Goal: Information Seeking & Learning: Learn about a topic

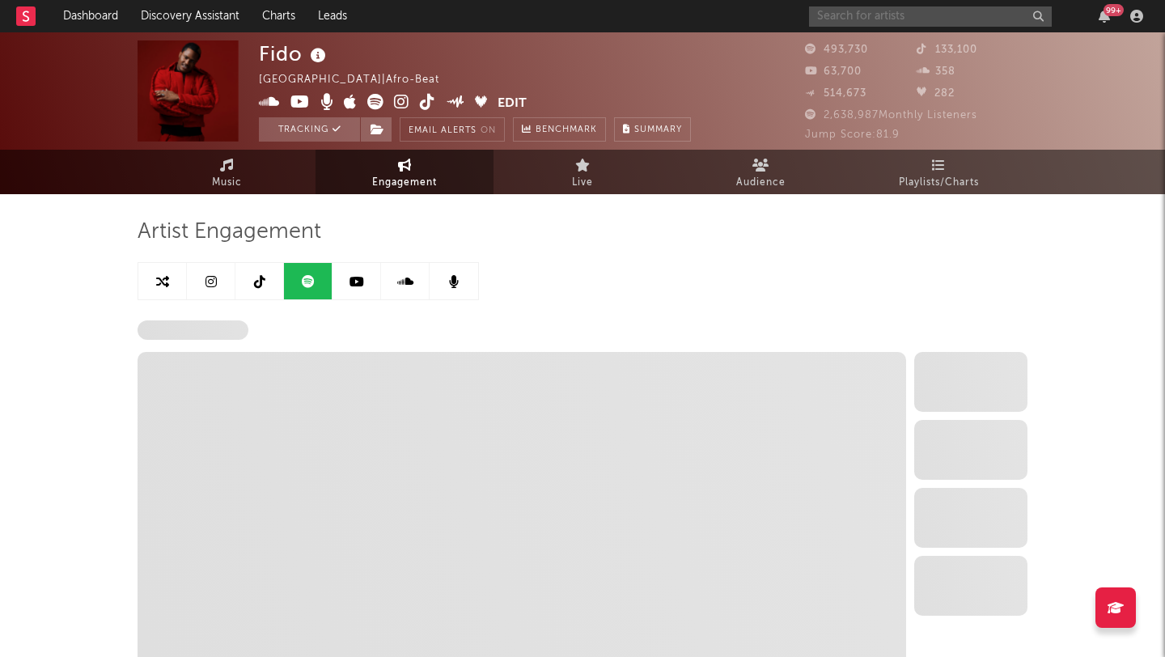
click at [859, 15] on input "text" at bounding box center [930, 16] width 243 height 20
select select "6m"
select select "1w"
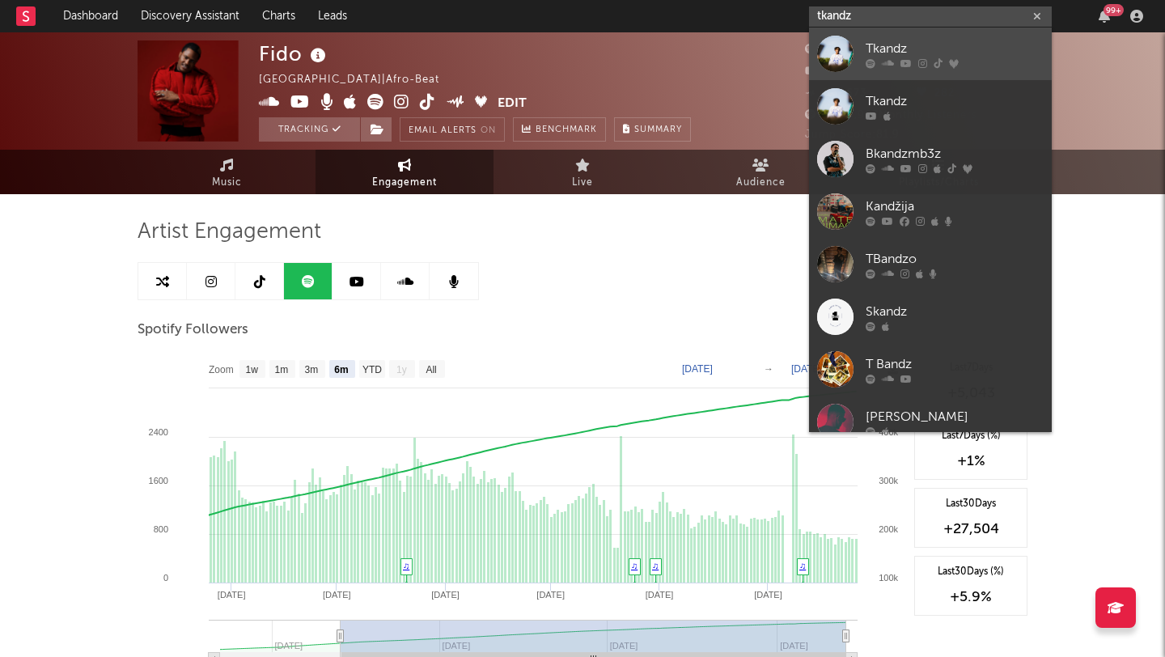
type input "tkandz"
click at [830, 44] on div at bounding box center [835, 54] width 36 height 36
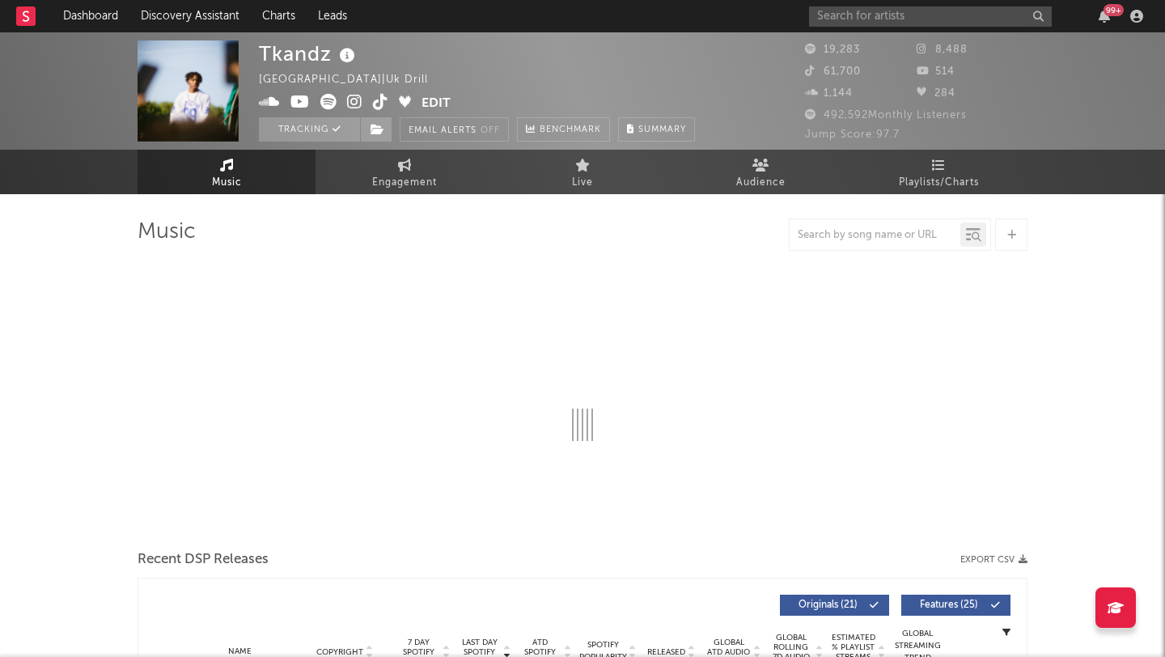
select select "6m"
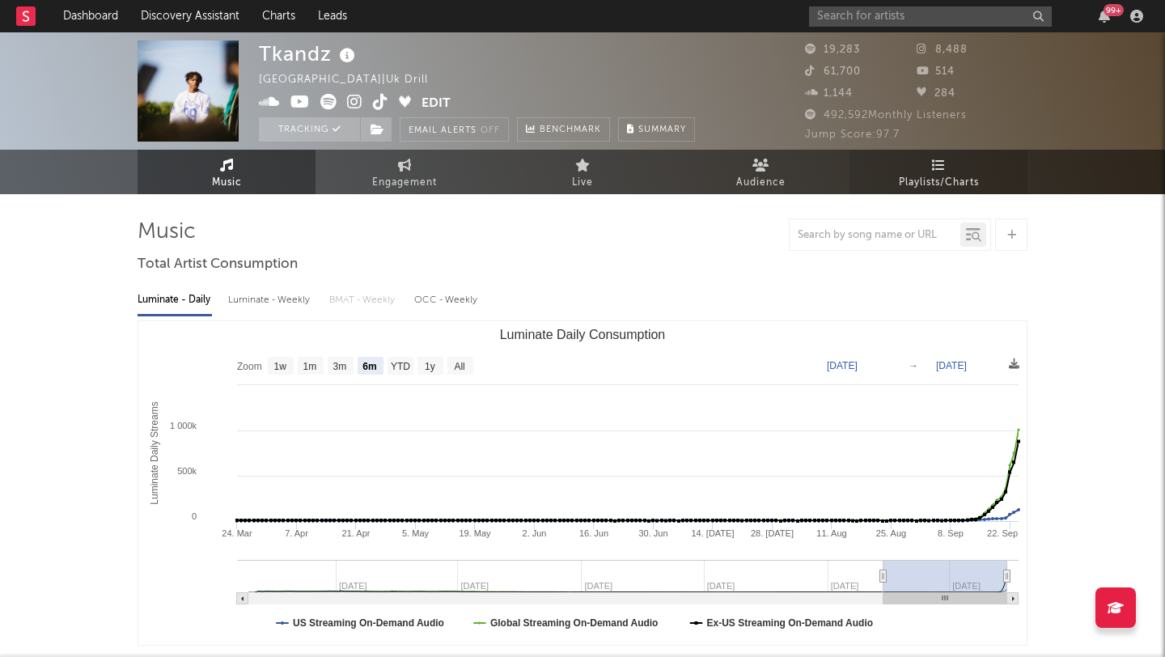
click at [917, 176] on span "Playlists/Charts" at bounding box center [939, 182] width 80 height 19
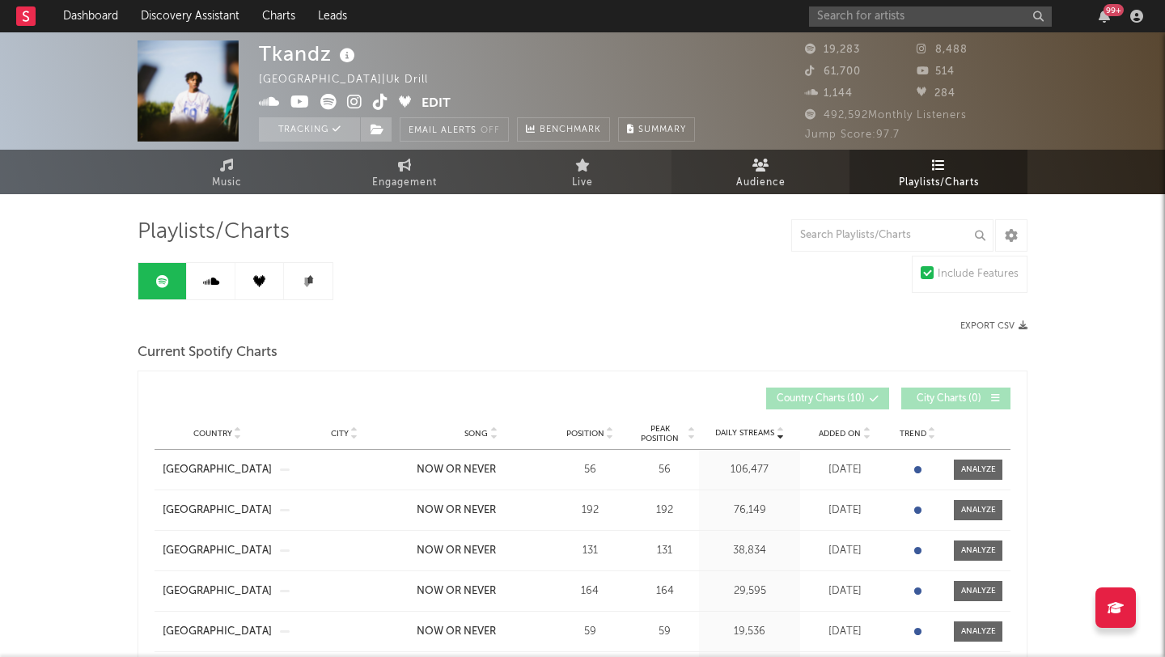
click at [766, 179] on span "Audience" at bounding box center [760, 182] width 49 height 19
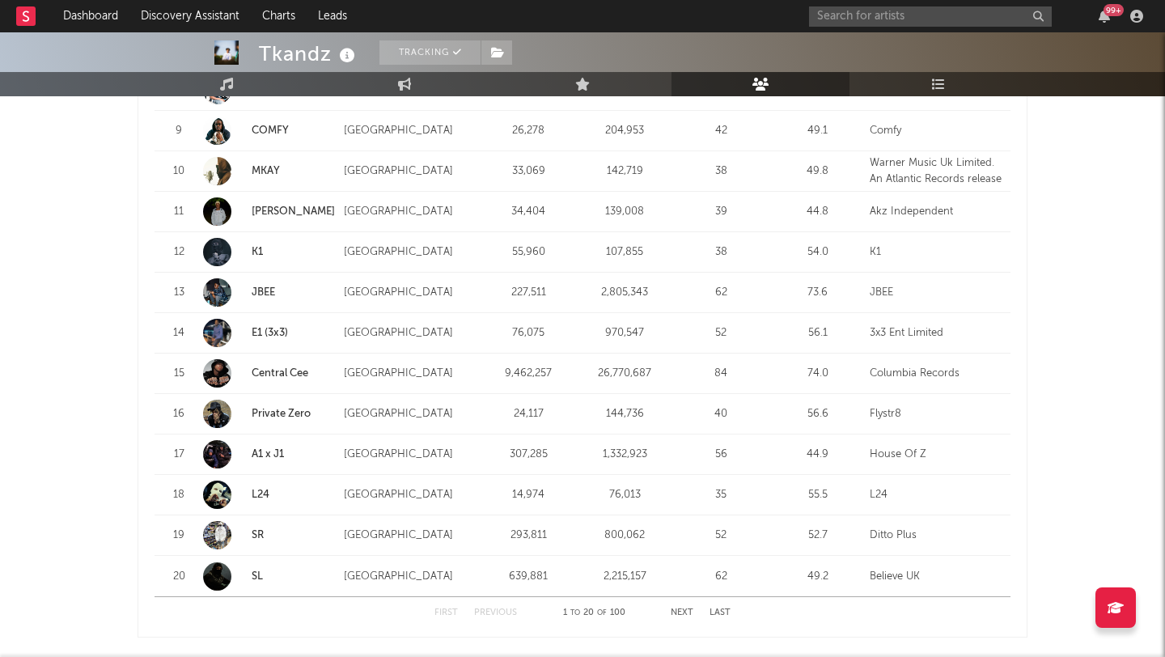
scroll to position [1937, 0]
click at [685, 607] on div "First Previous 1 to 20 of 100 Next Last" at bounding box center [583, 615] width 296 height 32
click at [684, 612] on button "Next" at bounding box center [682, 614] width 23 height 9
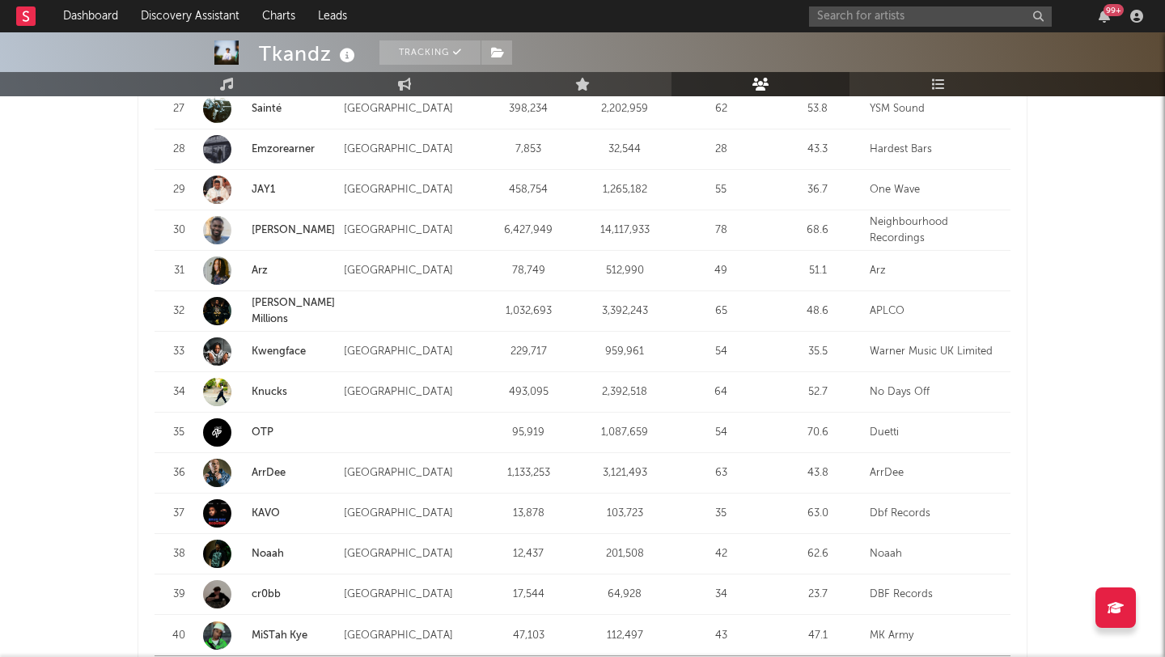
scroll to position [1921, 0]
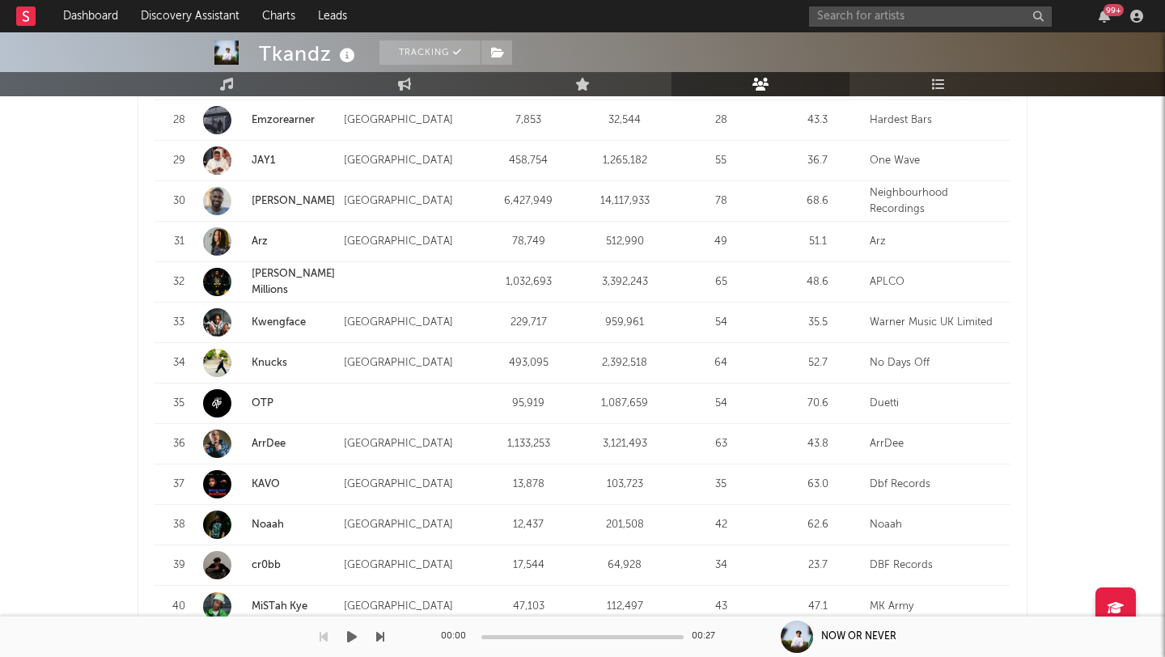
click at [681, 634] on div "00:00 00:27" at bounding box center [582, 637] width 283 height 40
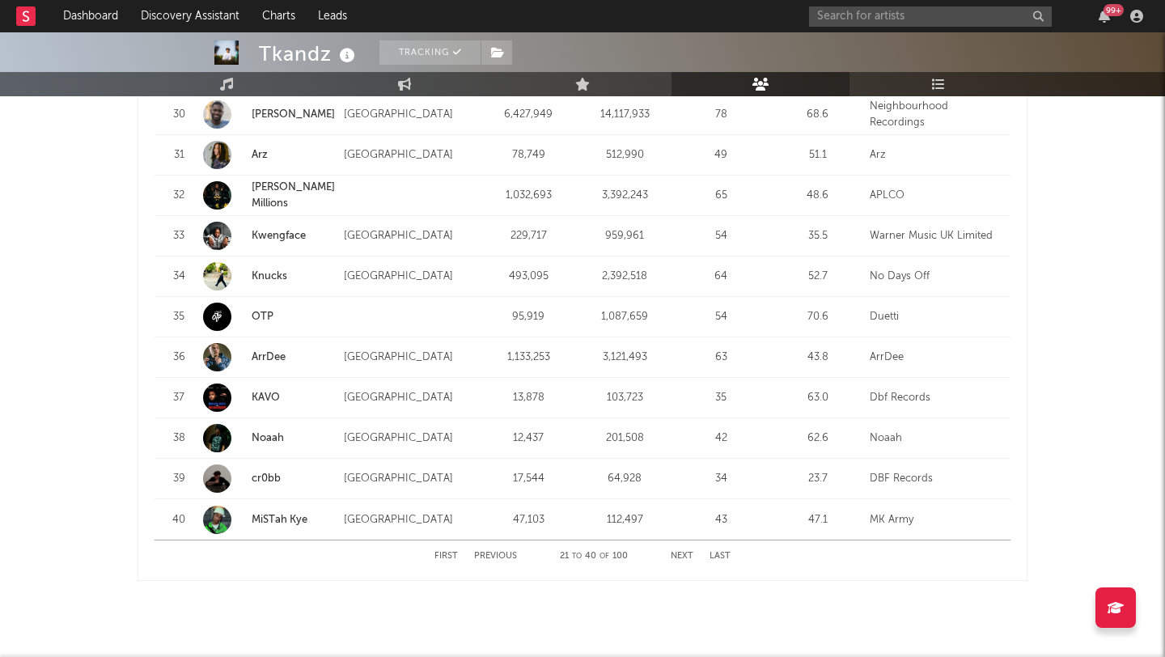
scroll to position [2010, 0]
click at [686, 557] on button "Next" at bounding box center [682, 554] width 23 height 9
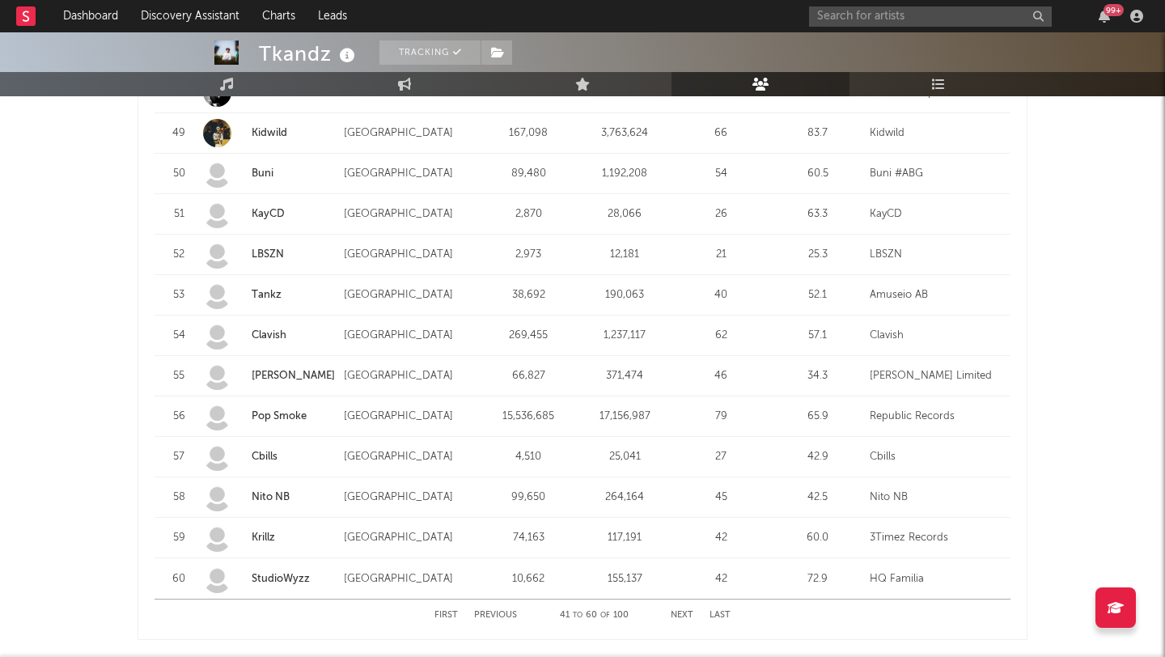
scroll to position [2031, 0]
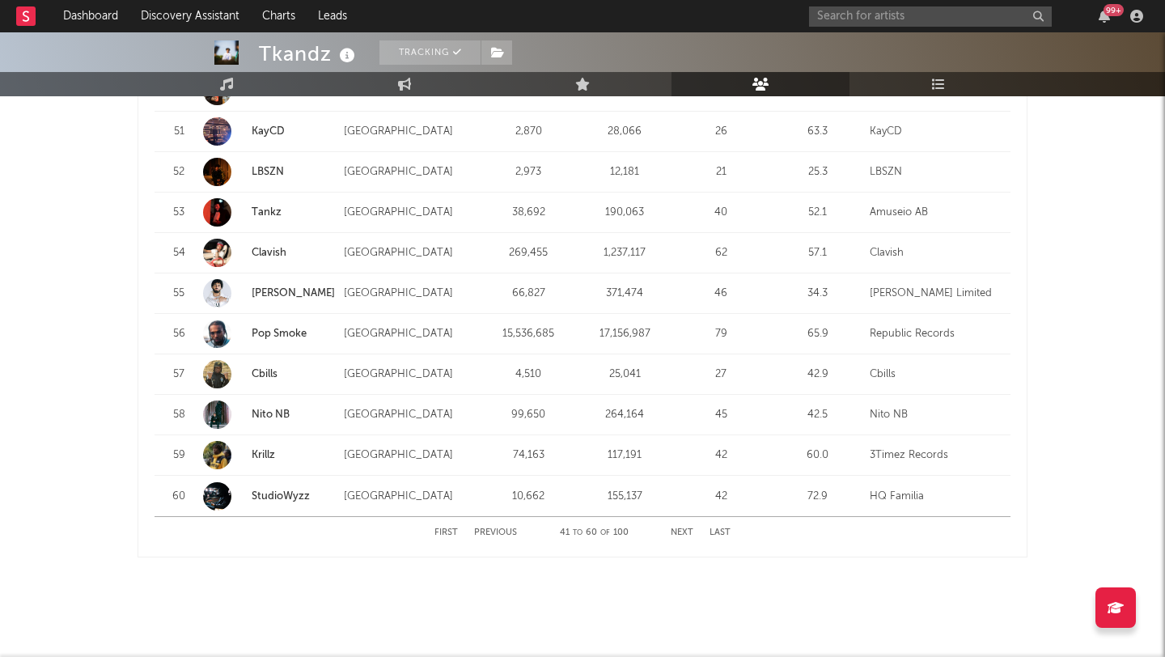
click at [688, 530] on button "Next" at bounding box center [682, 532] width 23 height 9
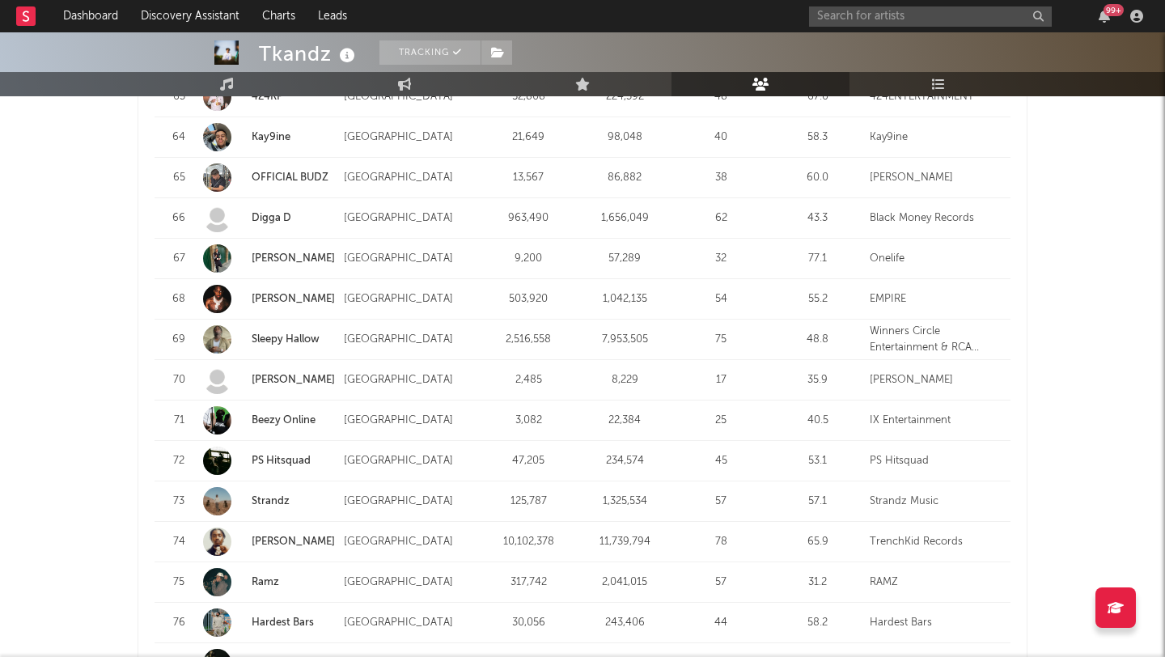
scroll to position [2045, 0]
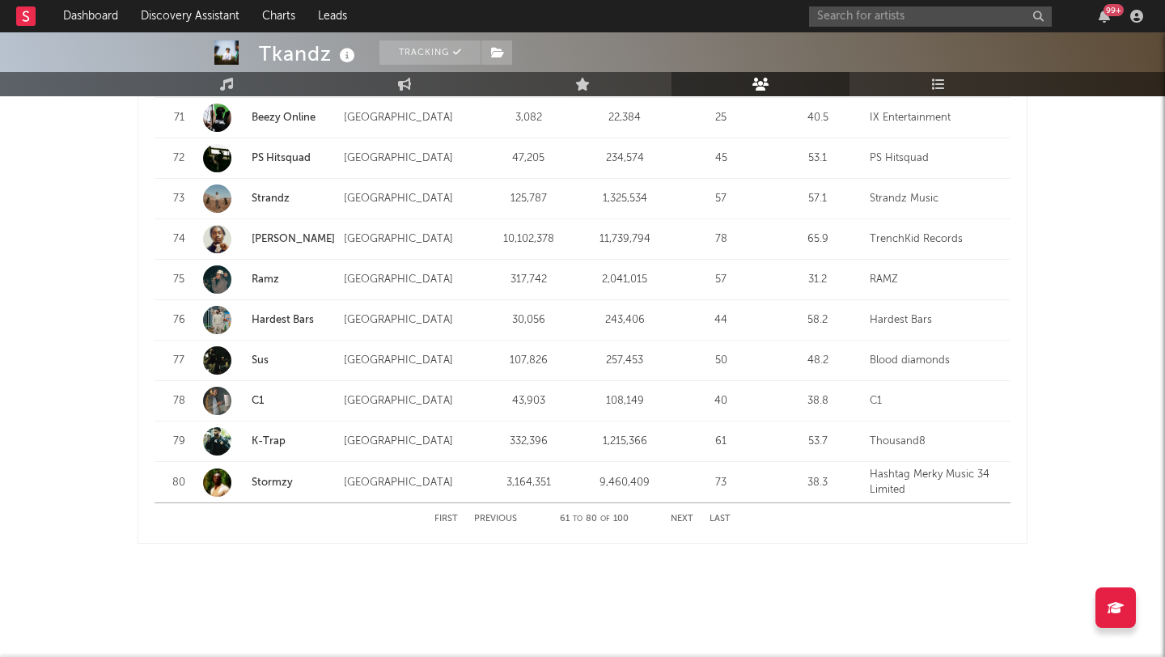
click at [686, 516] on button "Next" at bounding box center [682, 519] width 23 height 9
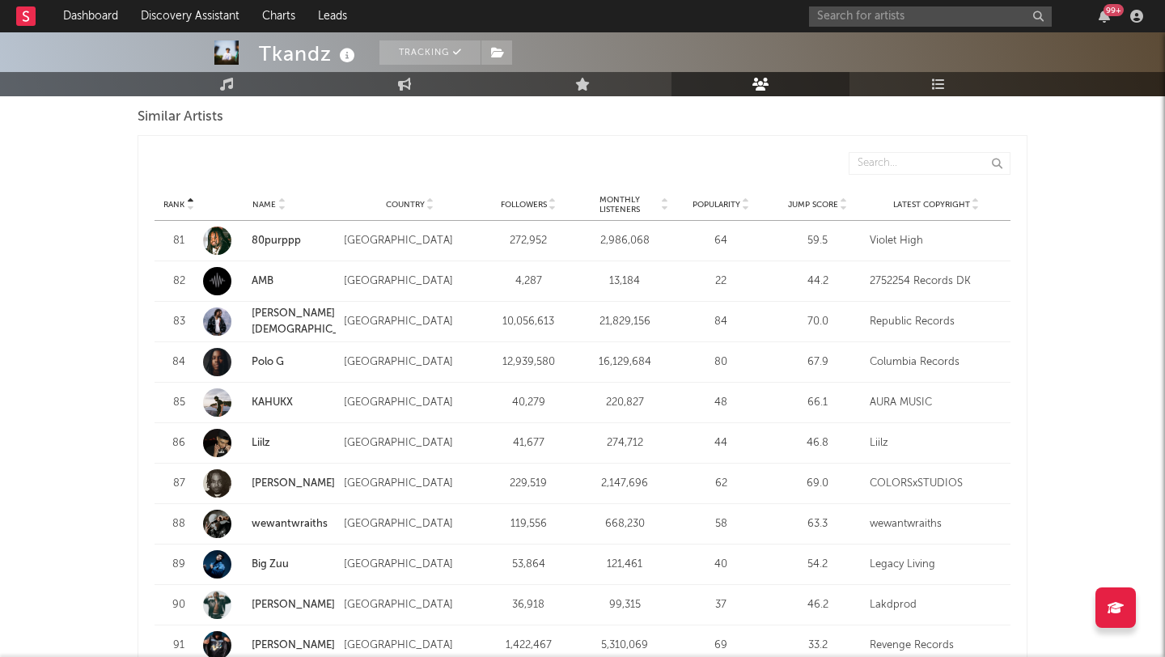
scroll to position [1497, 0]
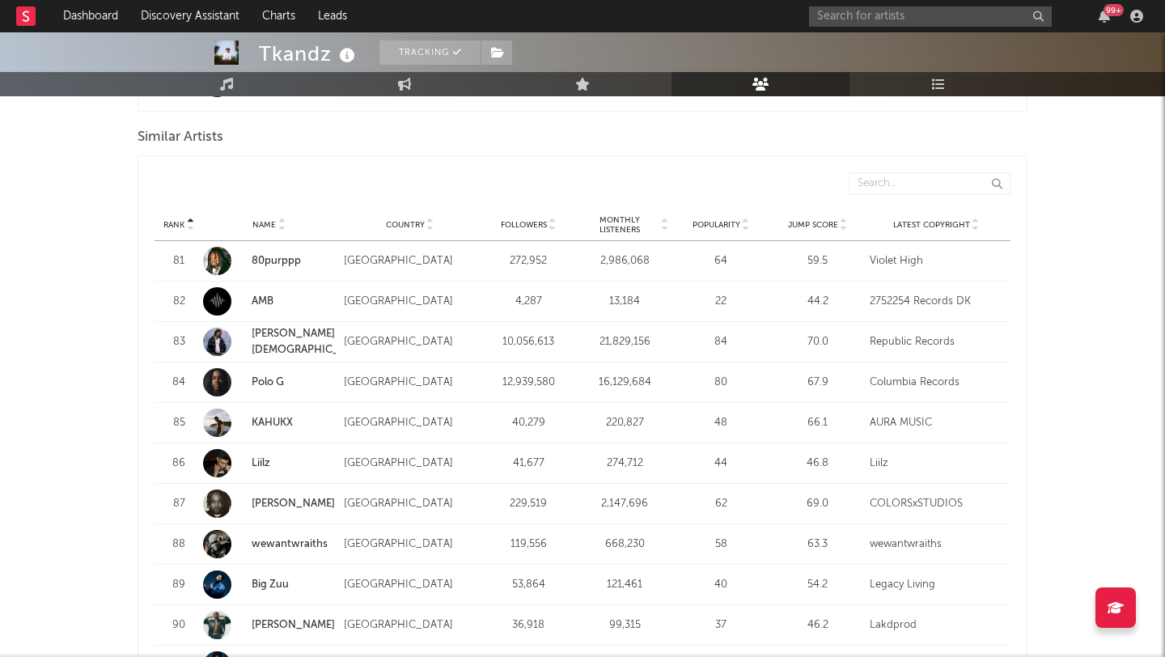
click at [261, 339] on link "[PERSON_NAME][DEMOGRAPHIC_DATA]" at bounding box center [311, 342] width 118 height 27
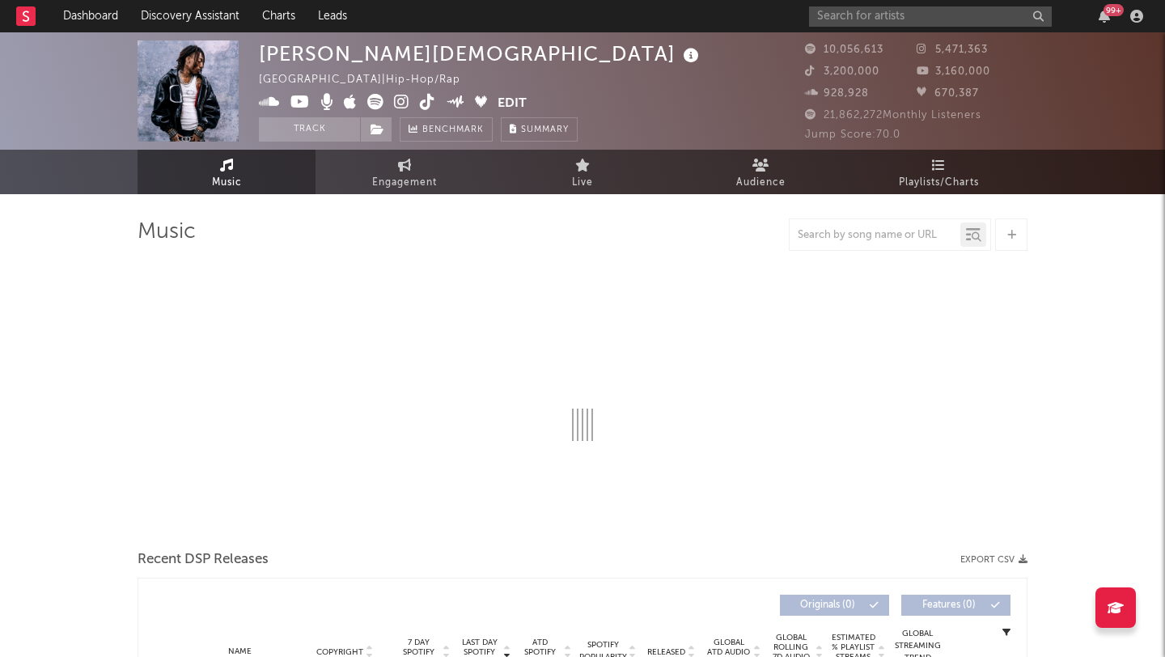
select select "6m"
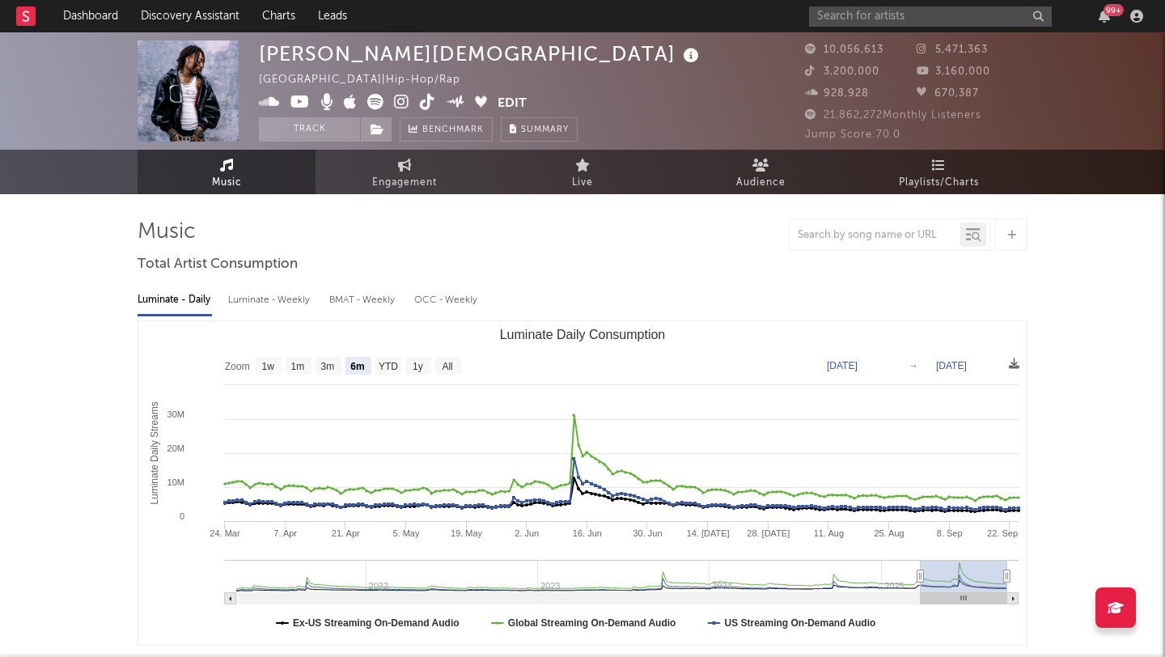
select select "6m"
click at [295, 137] on button "Track" at bounding box center [309, 129] width 101 height 24
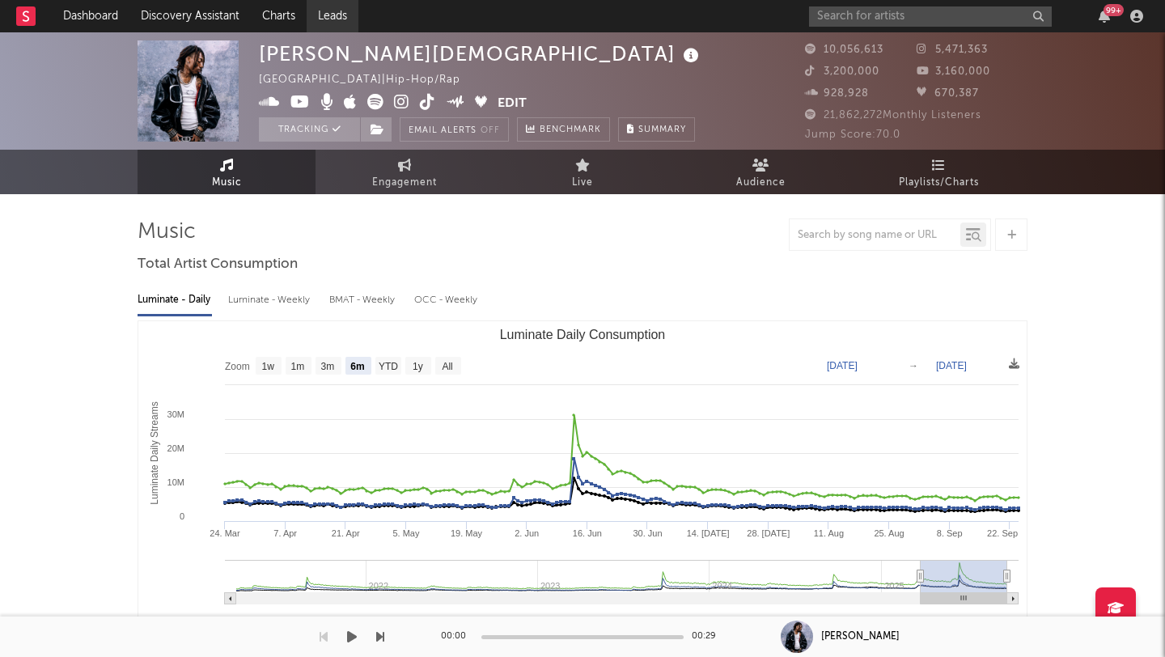
select select "6m"
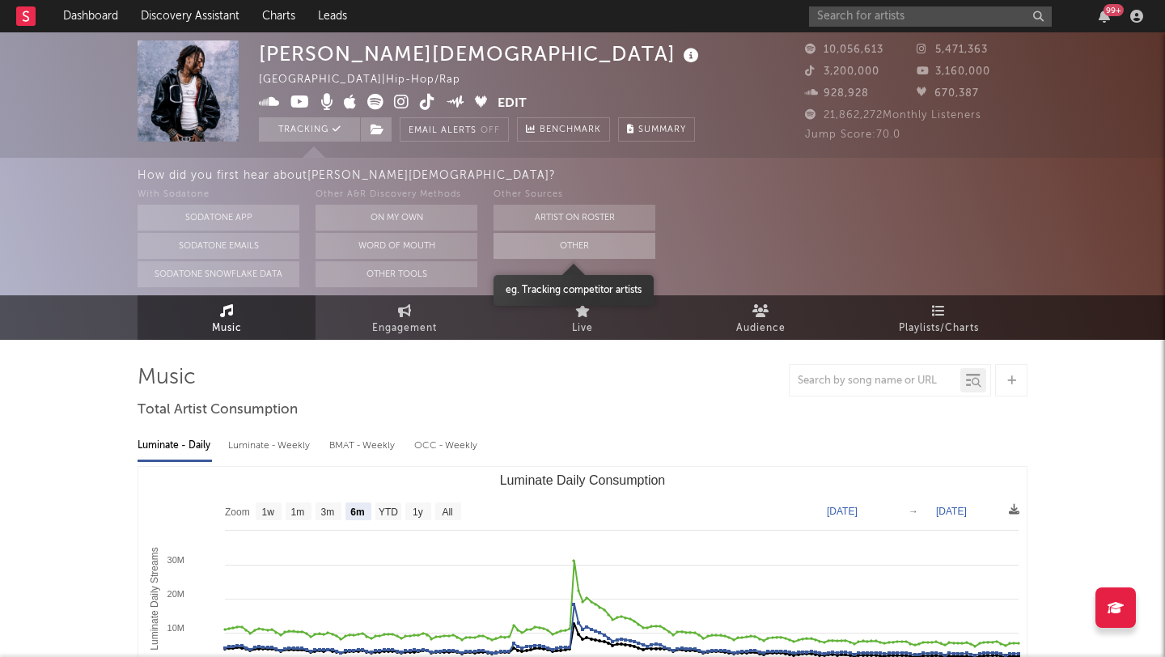
click at [524, 235] on button "Other" at bounding box center [575, 246] width 162 height 26
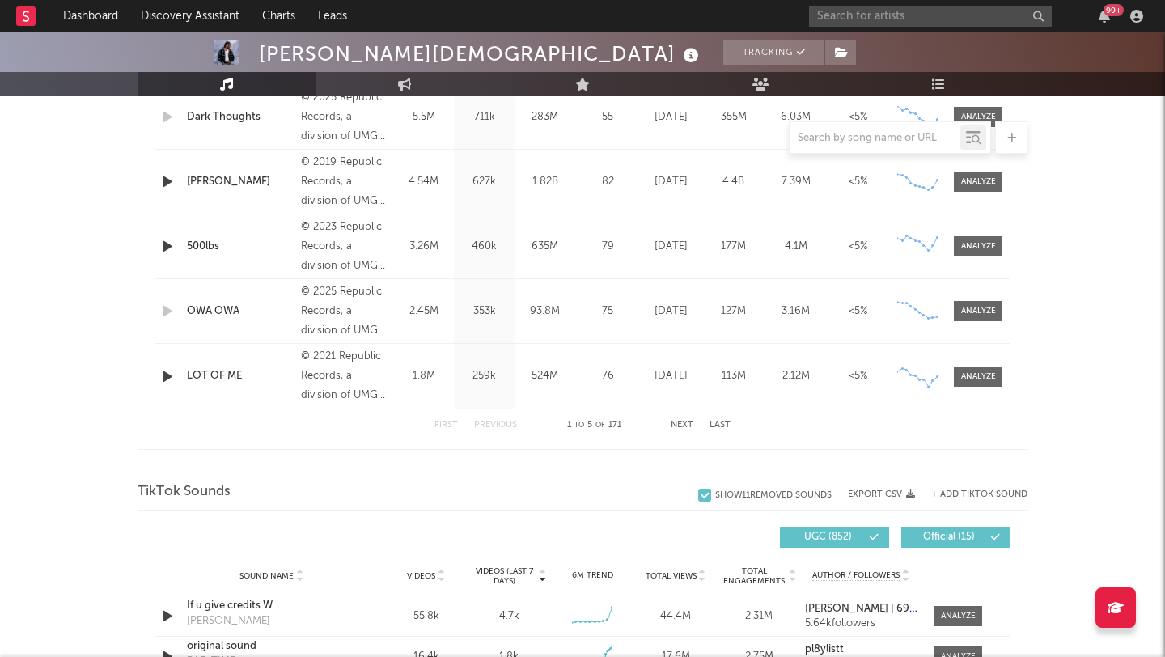
scroll to position [982, 0]
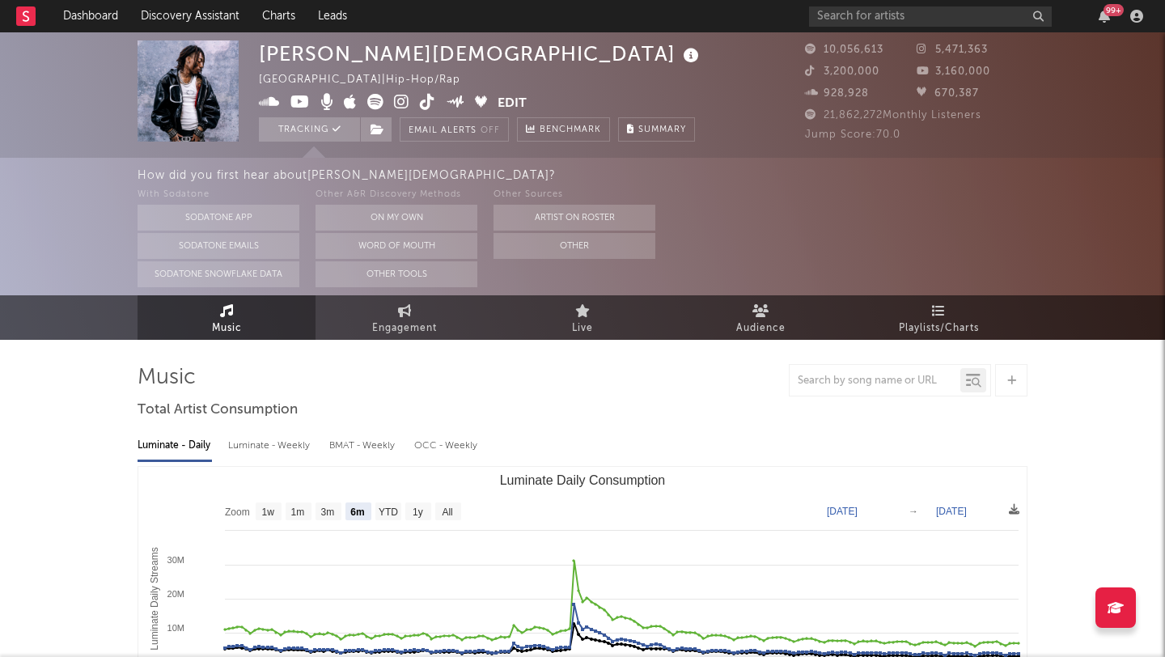
select select "6m"
